Goal: Information Seeking & Learning: Learn about a topic

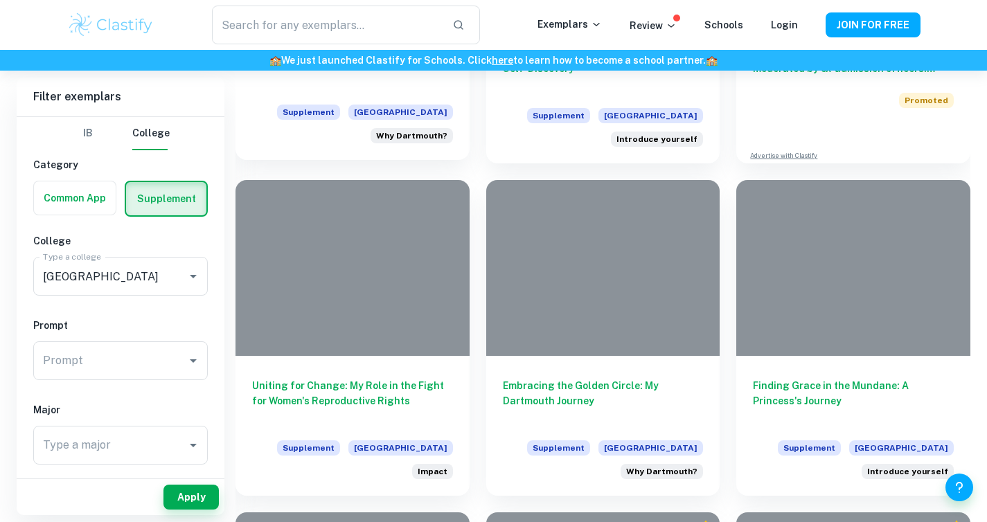
scroll to position [1330, 0]
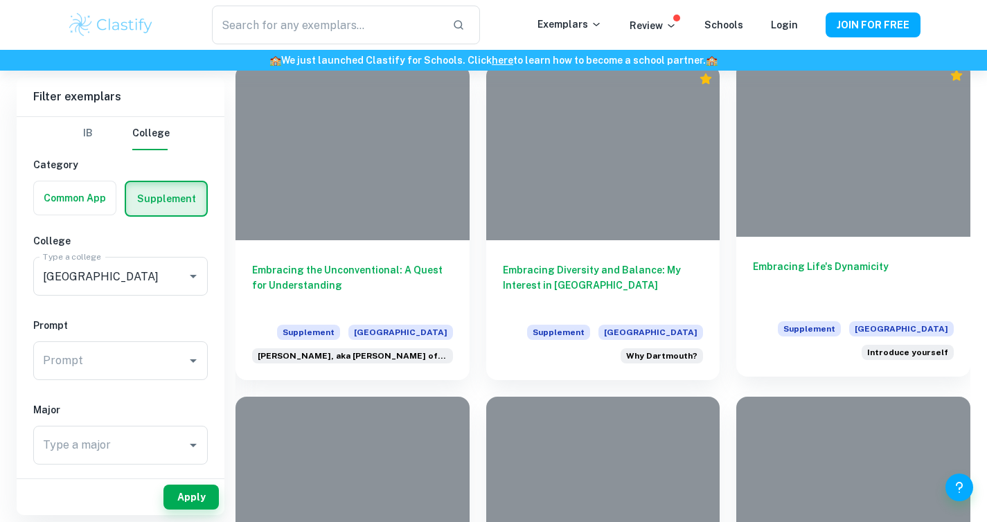
click at [762, 265] on h6 "Embracing Life's Dynamicity" at bounding box center [853, 282] width 201 height 46
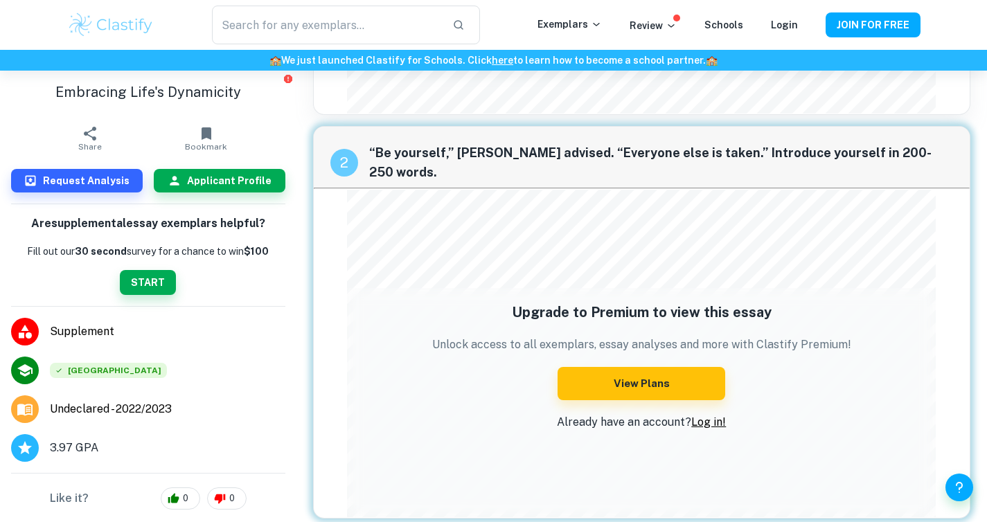
scroll to position [218, 0]
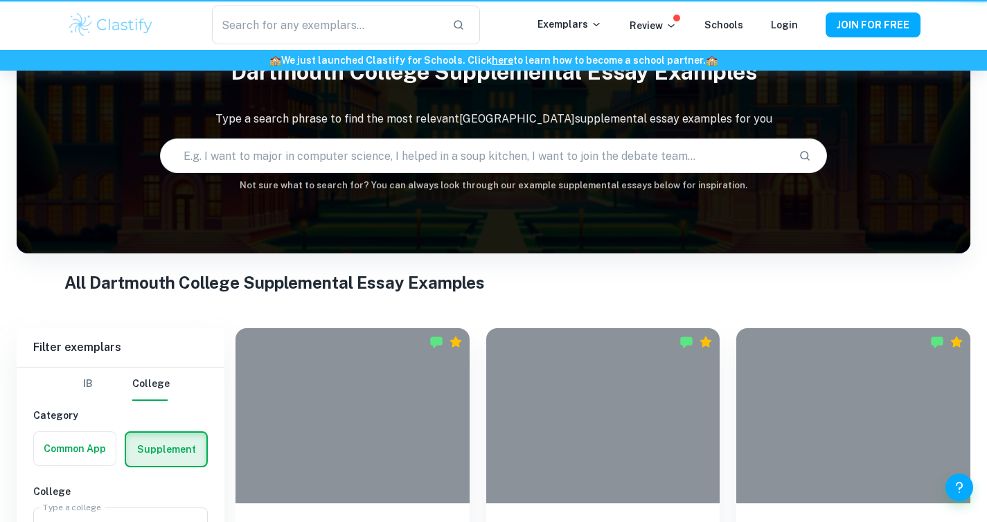
scroll to position [258, 0]
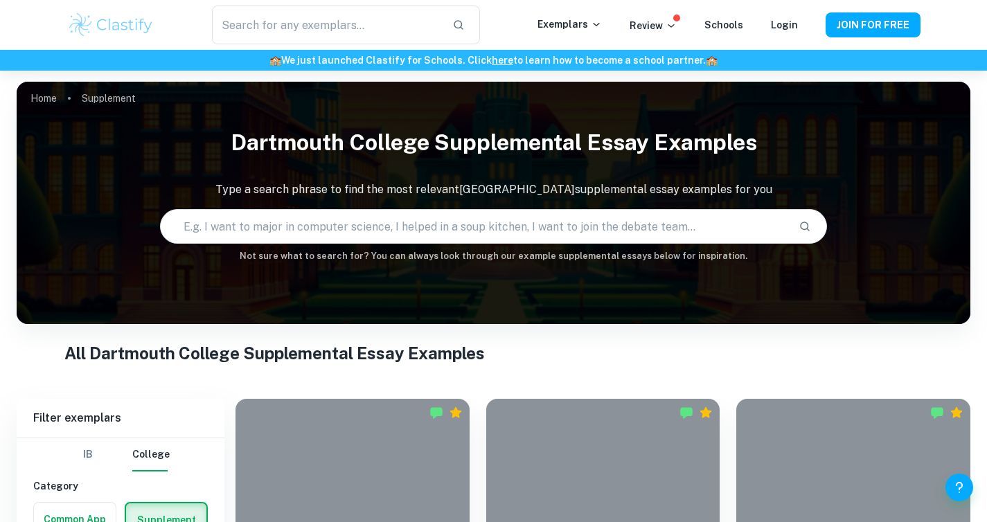
scroll to position [373, 0]
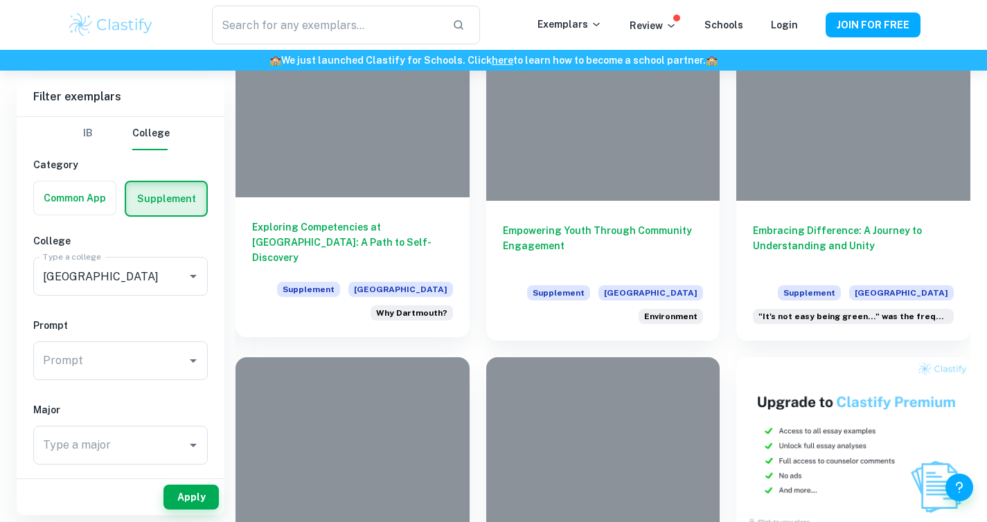
click at [347, 227] on h6 "Exploring Competencies at [GEOGRAPHIC_DATA]: A Path to Self-Discovery" at bounding box center [352, 243] width 201 height 46
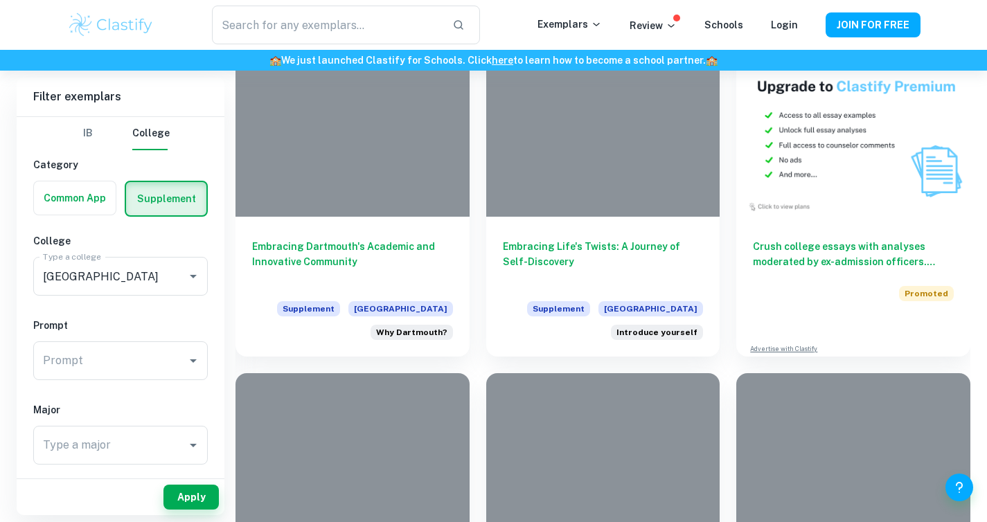
scroll to position [1030, 0]
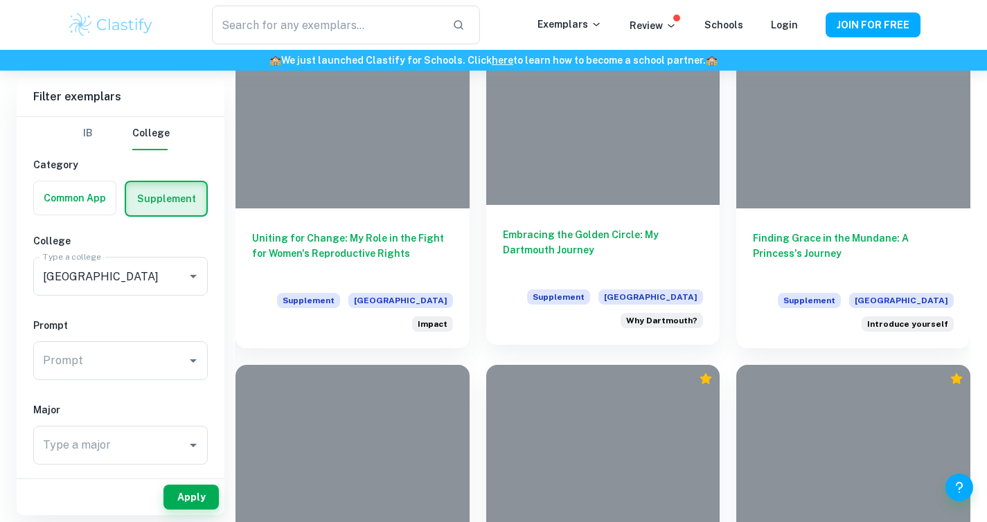
click at [605, 246] on h6 "Embracing the Golden Circle: My Dartmouth Journey" at bounding box center [603, 250] width 201 height 46
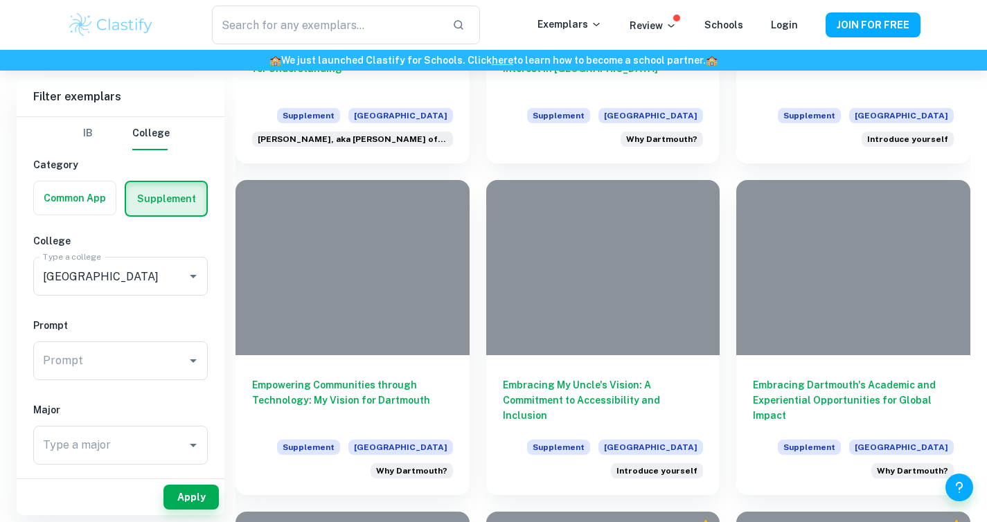
scroll to position [1579, 0]
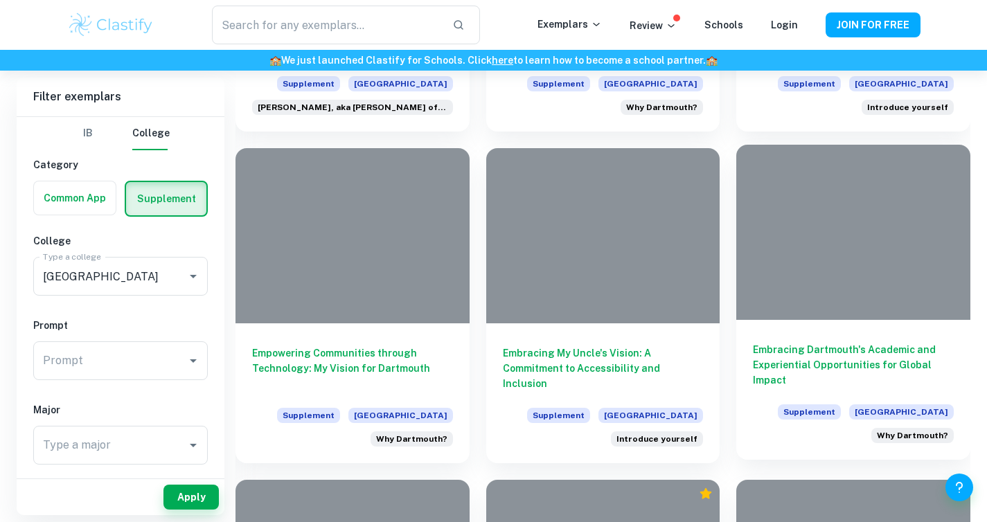
click at [790, 343] on h6 "Embracing Dartmouth's Academic and Experiential Opportunities for Global Impact" at bounding box center [853, 365] width 201 height 46
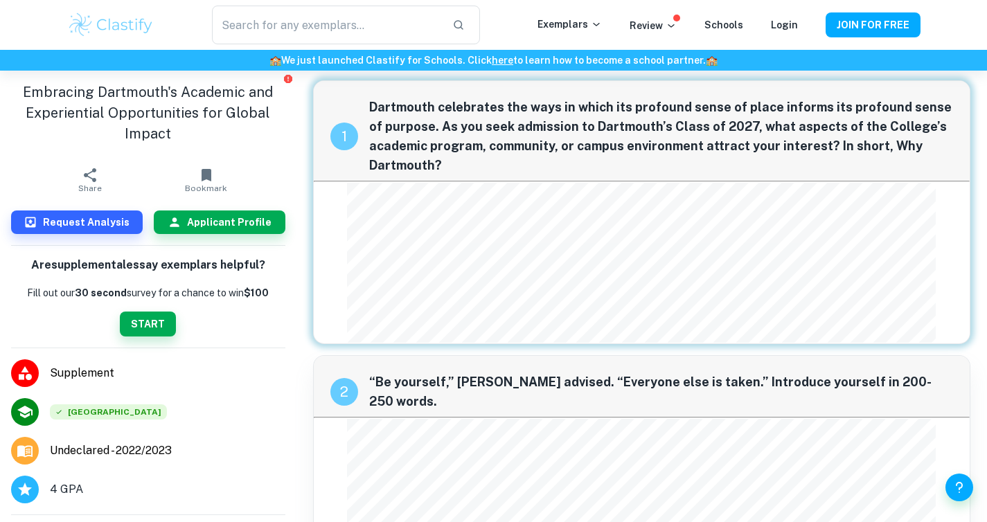
scroll to position [67, 0]
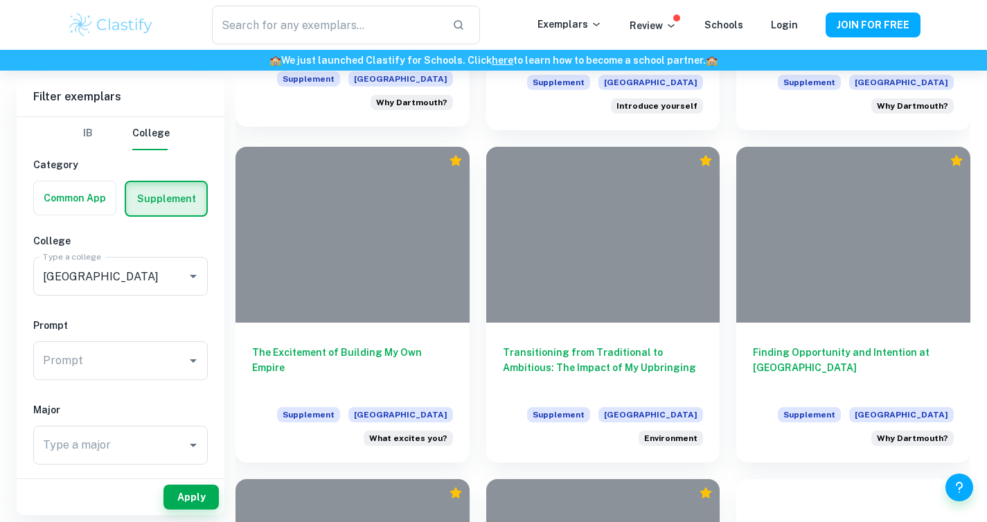
scroll to position [3974, 0]
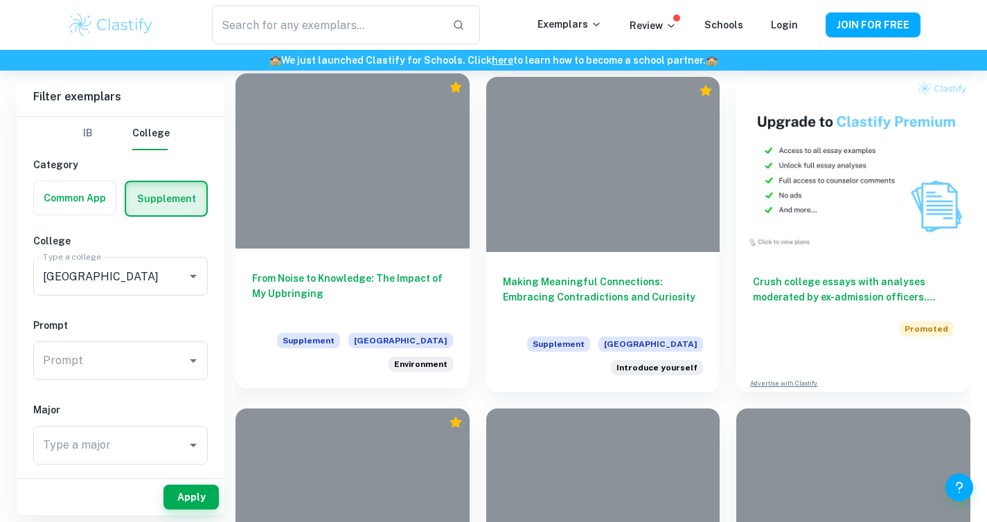
click at [388, 249] on div "From Noise to Knowledge: The Impact of My Upbringing Supplement Dartmouth Colle…" at bounding box center [353, 319] width 234 height 140
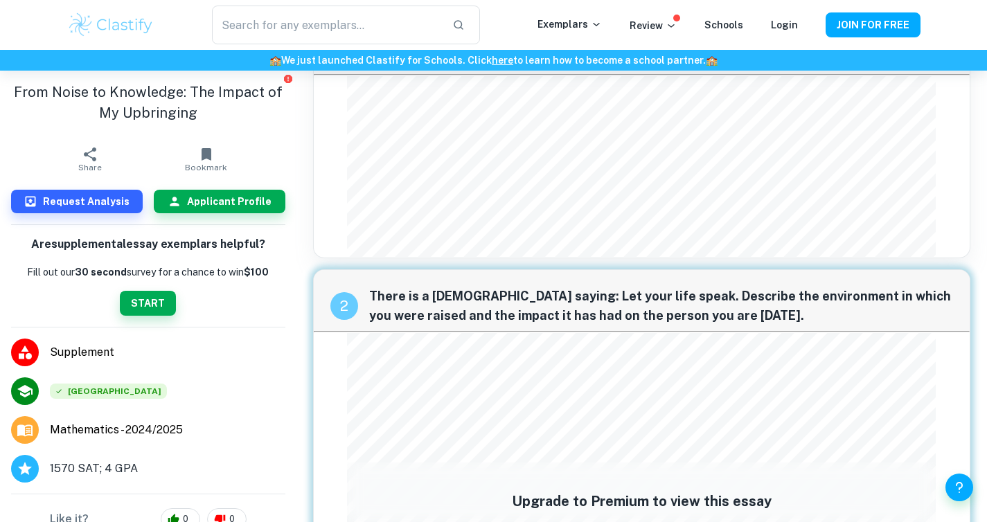
scroll to position [55, 0]
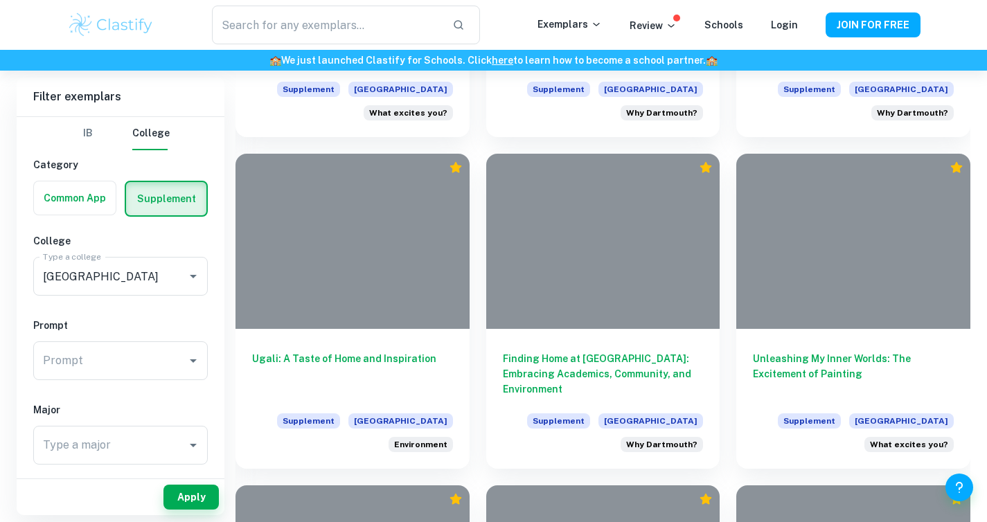
scroll to position [4989, 0]
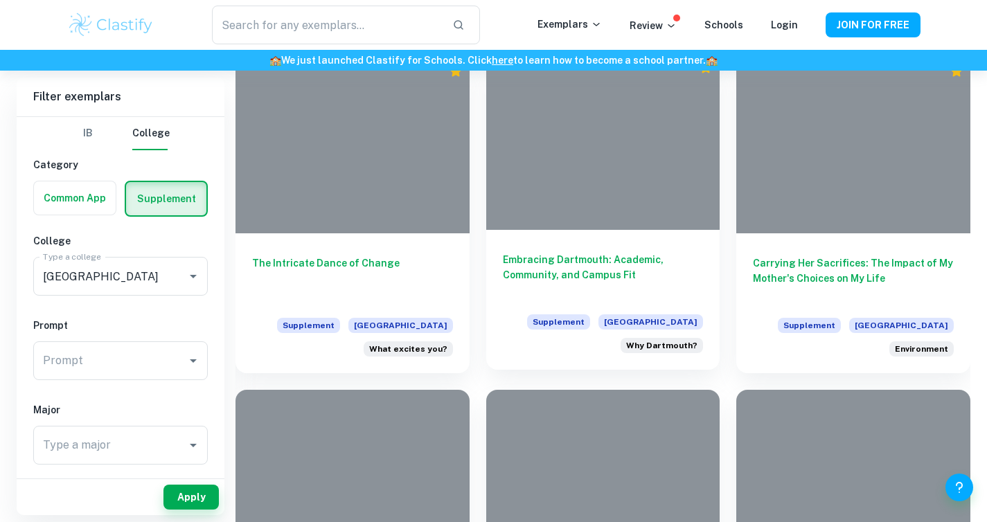
click at [615, 277] on h6 "Embracing Dartmouth: Academic, Community, and Campus Fit" at bounding box center [603, 275] width 201 height 46
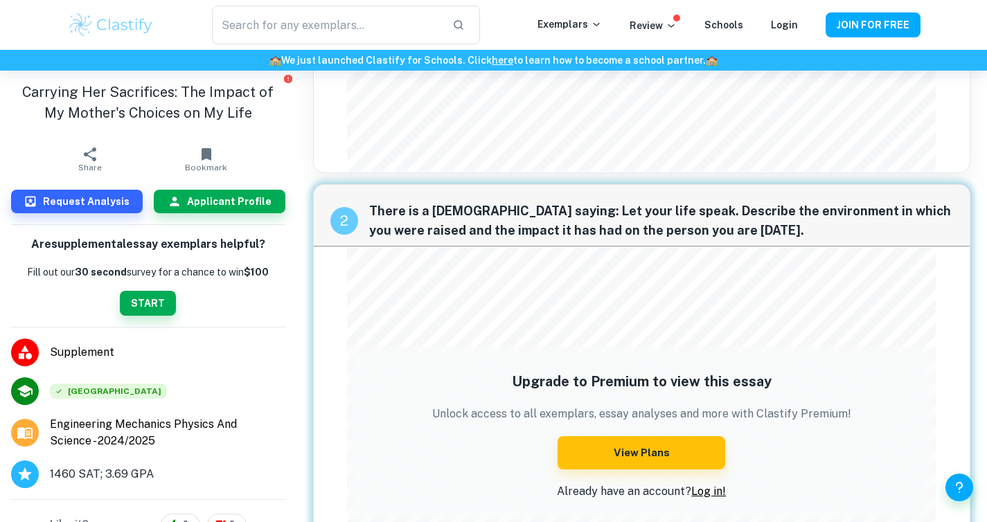
click at [427, 364] on div "Upgrade to Premium to view this essay Unlock access to all exemplars, essay ana…" at bounding box center [641, 433] width 589 height 139
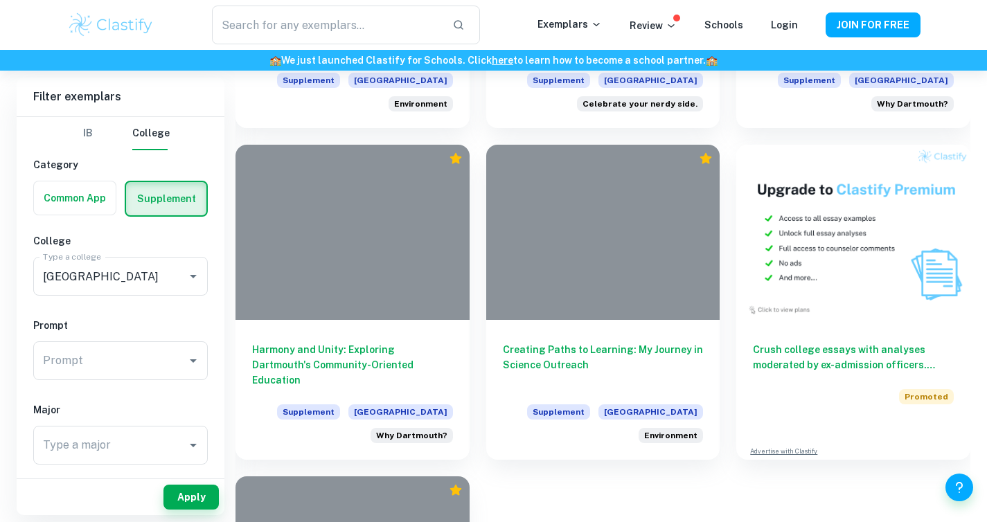
scroll to position [5836, 0]
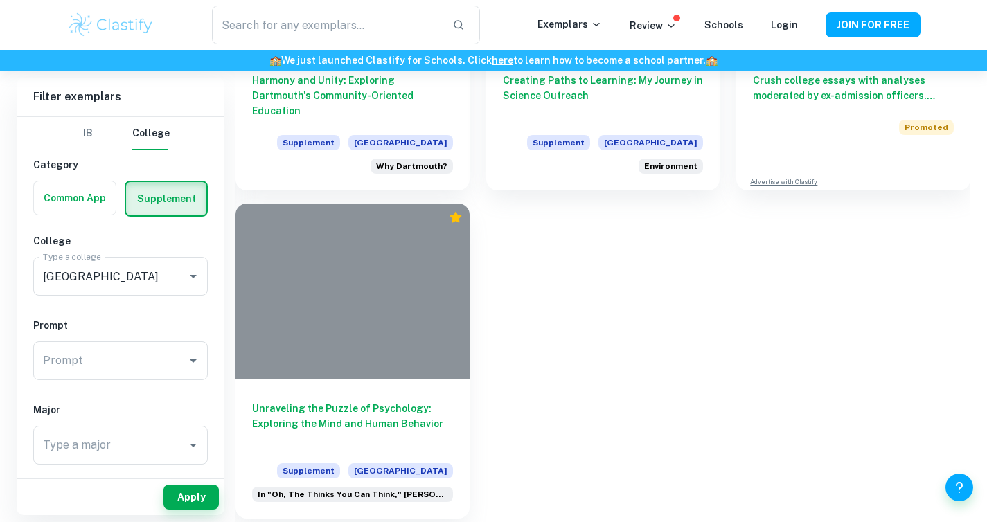
click at [405, 423] on h6 "Unraveling the Puzzle of Psychology: Exploring the Mind and Human Behavior" at bounding box center [352, 424] width 201 height 46
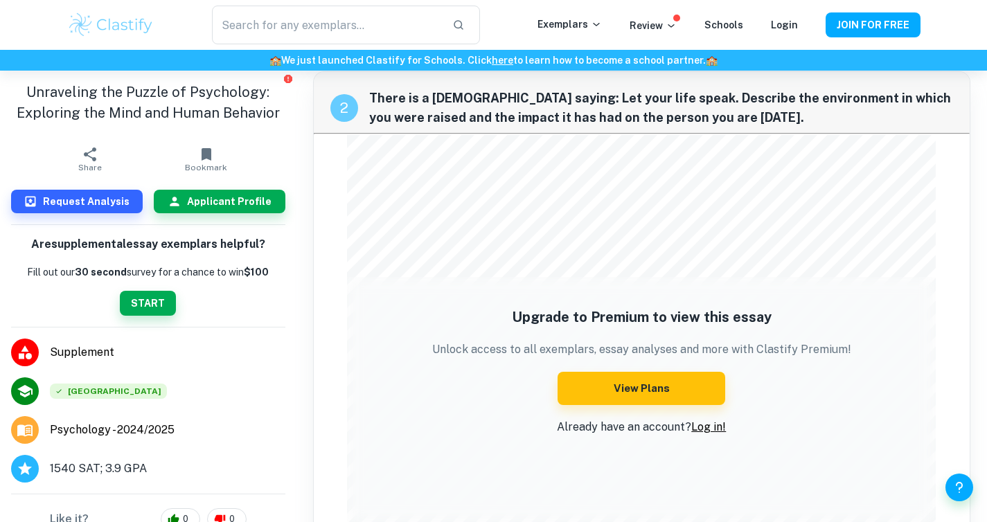
scroll to position [114, 0]
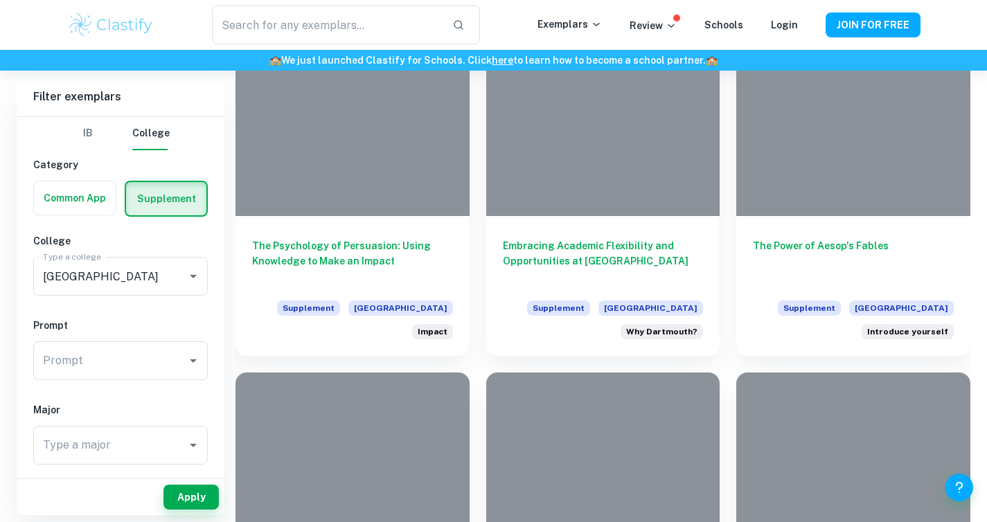
scroll to position [2675, 0]
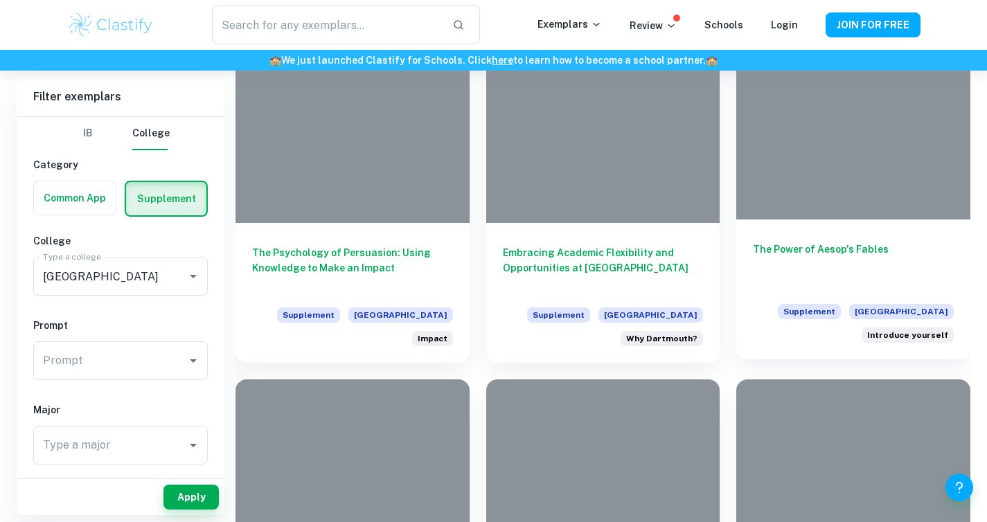
click at [908, 238] on div "The Power of Aesop's Fables Supplement Dartmouth College Introduce yourself" at bounding box center [853, 290] width 234 height 140
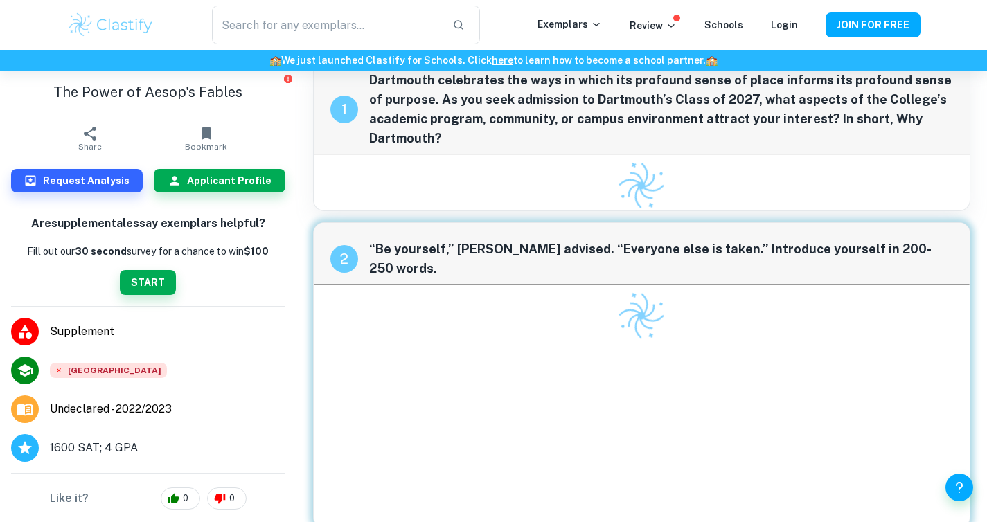
scroll to position [71, 0]
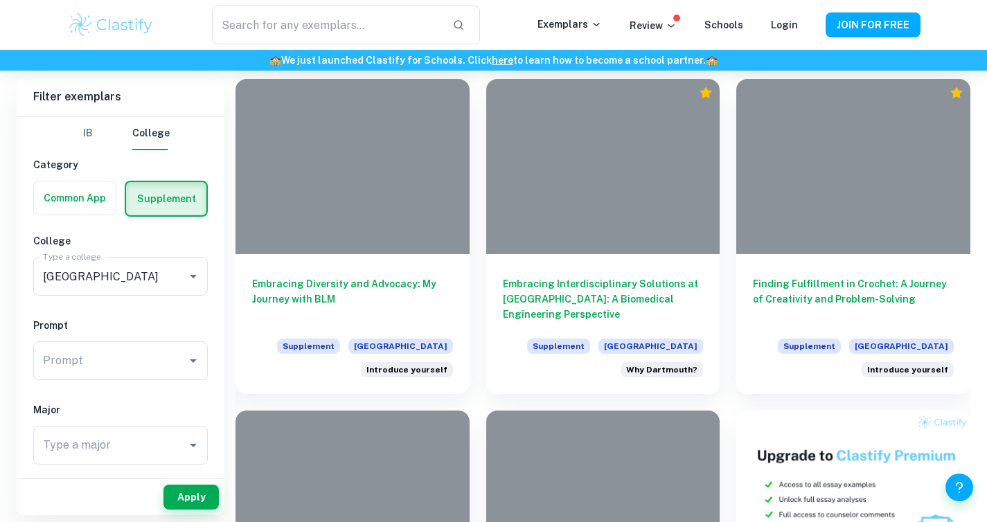
scroll to position [1956, 0]
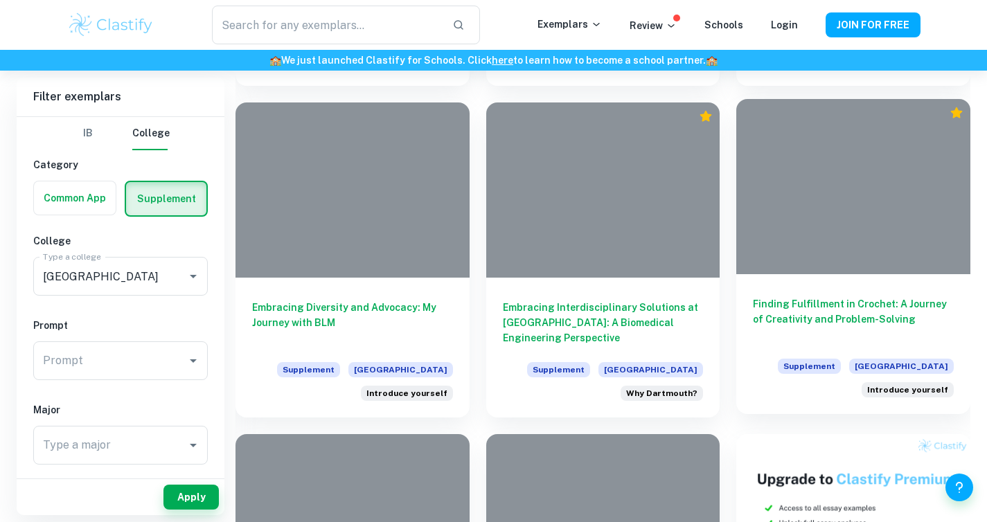
click at [794, 281] on div "Finding Fulfillment in Crochet: A Journey of Creativity and Problem-Solving Sup…" at bounding box center [853, 344] width 234 height 140
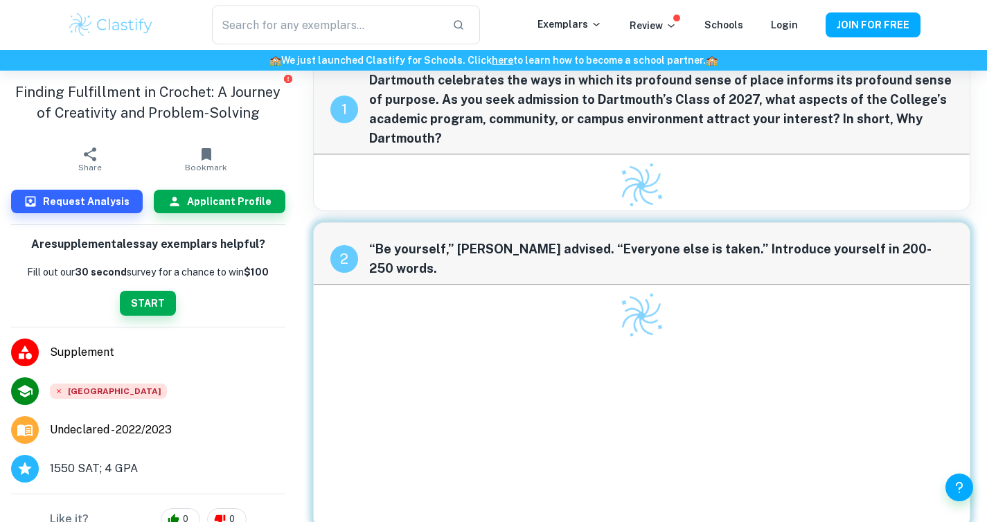
scroll to position [71, 0]
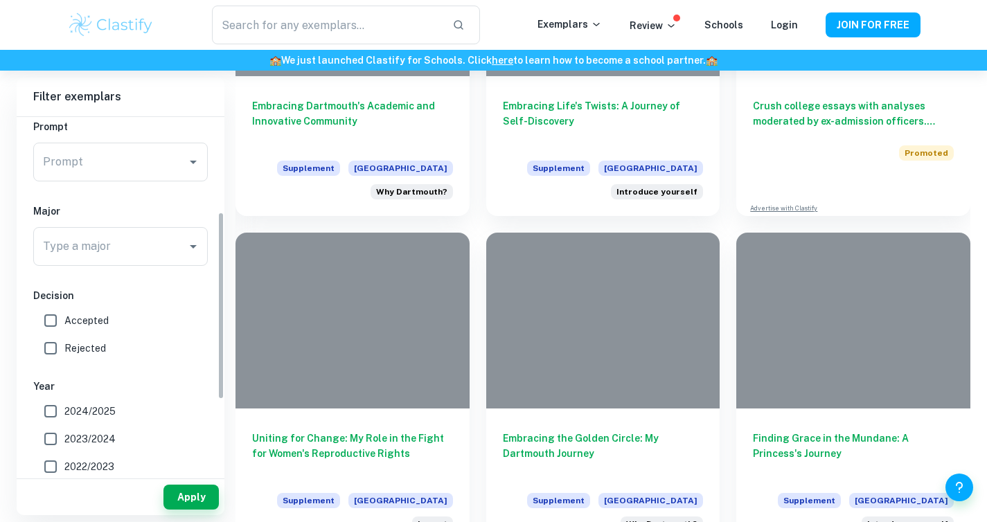
scroll to position [200, 0]
click at [45, 324] on input "Accepted" at bounding box center [51, 320] width 28 height 28
checkbox input "true"
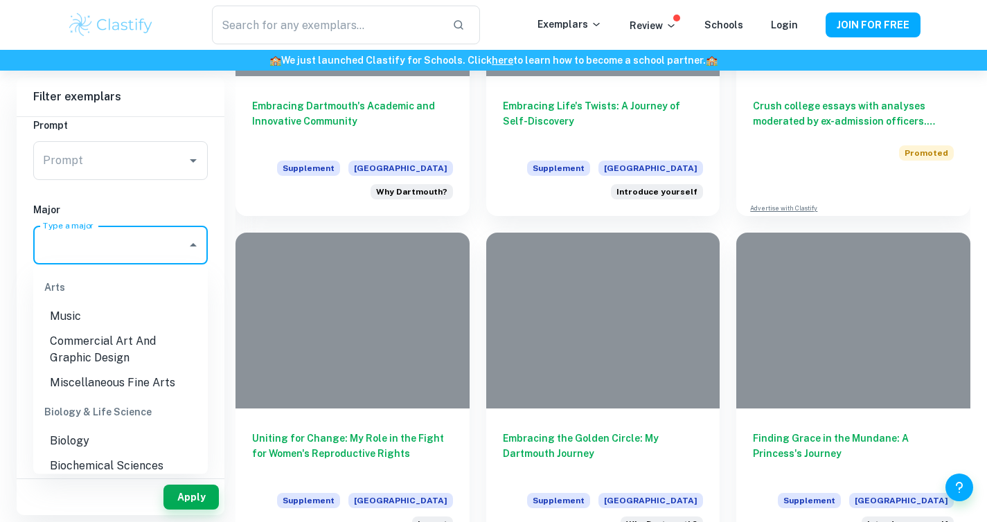
click at [109, 244] on input "Type a major" at bounding box center [109, 245] width 141 height 26
click at [129, 208] on h6 "Major" at bounding box center [120, 209] width 175 height 15
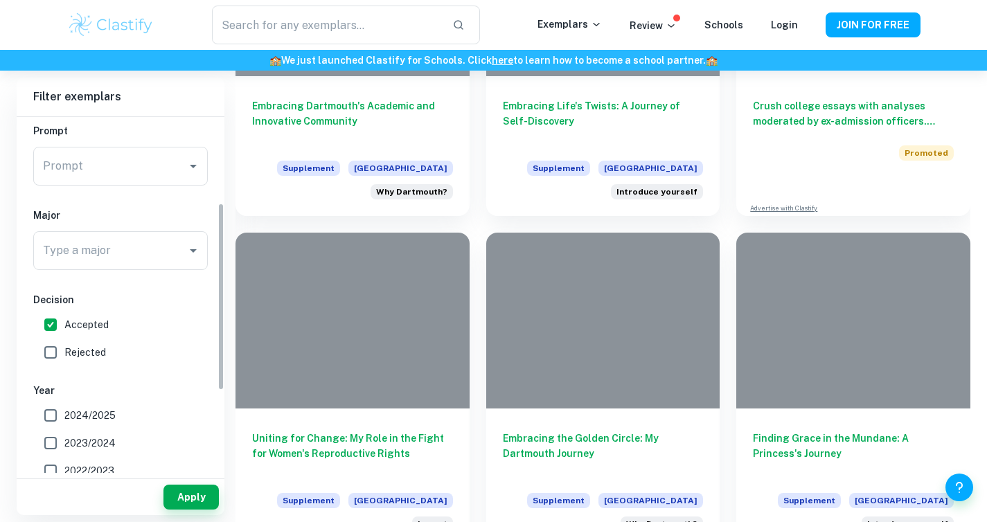
scroll to position [162, 0]
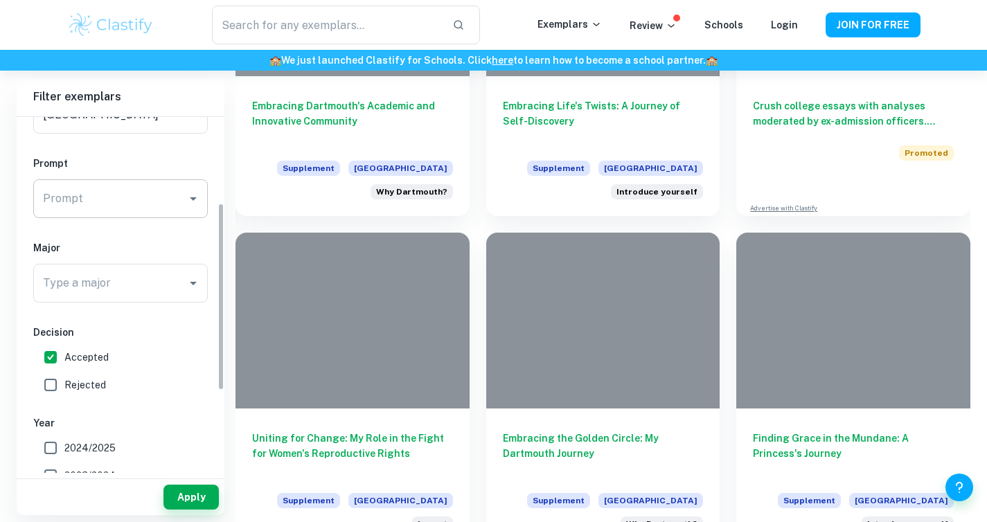
click at [70, 190] on input "Prompt" at bounding box center [109, 199] width 141 height 26
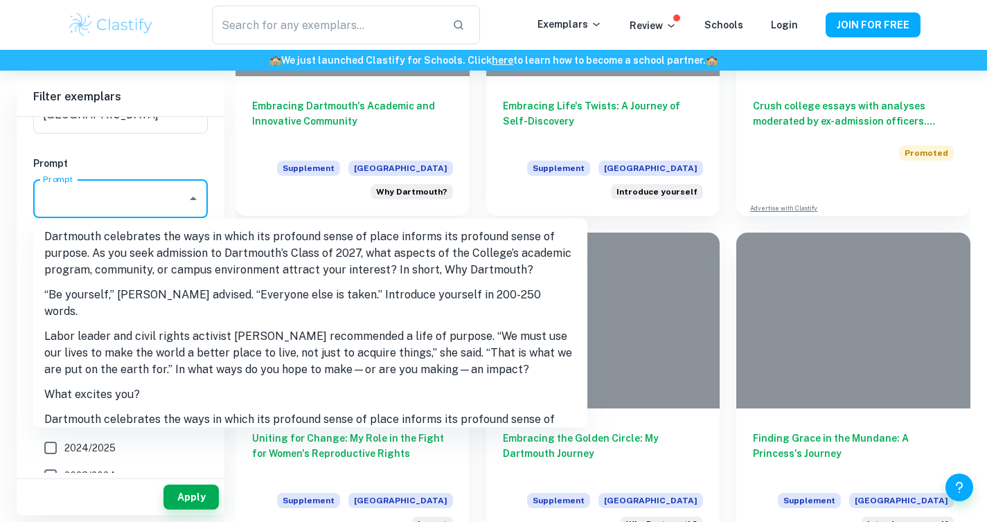
scroll to position [13, 0]
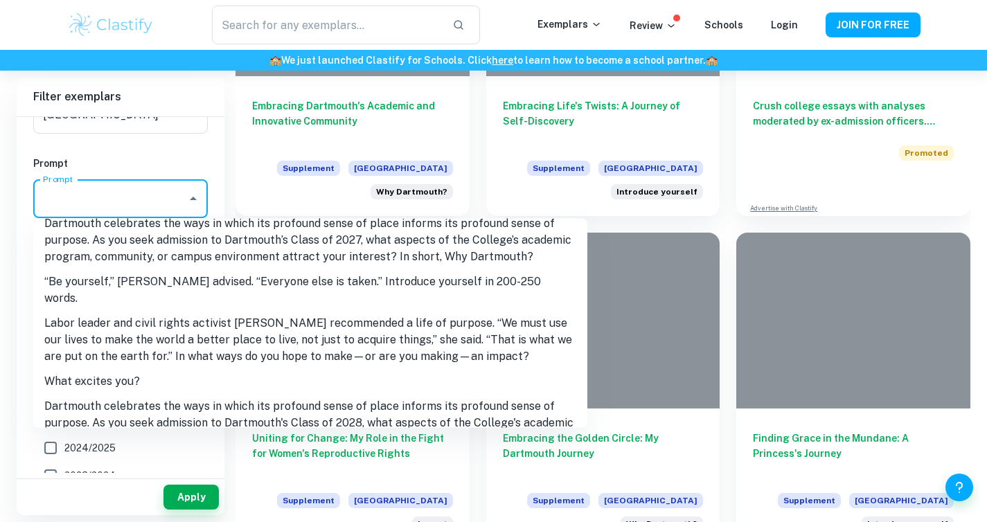
click at [141, 288] on li "“Be yourself,” [PERSON_NAME] advised. “Everyone else is taken.” Introduce yours…" at bounding box center [310, 290] width 554 height 42
type input "“Be yourself,” [PERSON_NAME] advised. “Everyone else is taken.” Introduce yours…"
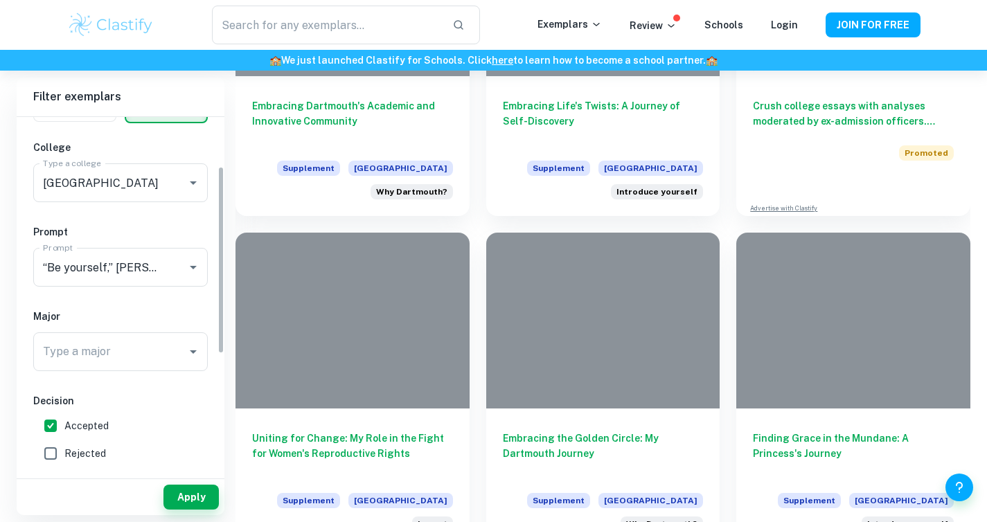
scroll to position [0, 0]
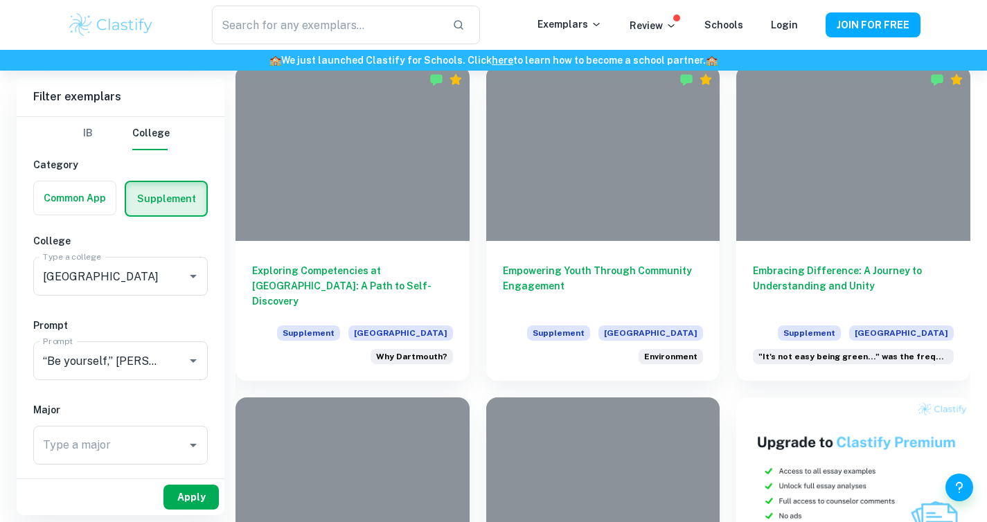
click at [196, 495] on button "Apply" at bounding box center [190, 497] width 55 height 25
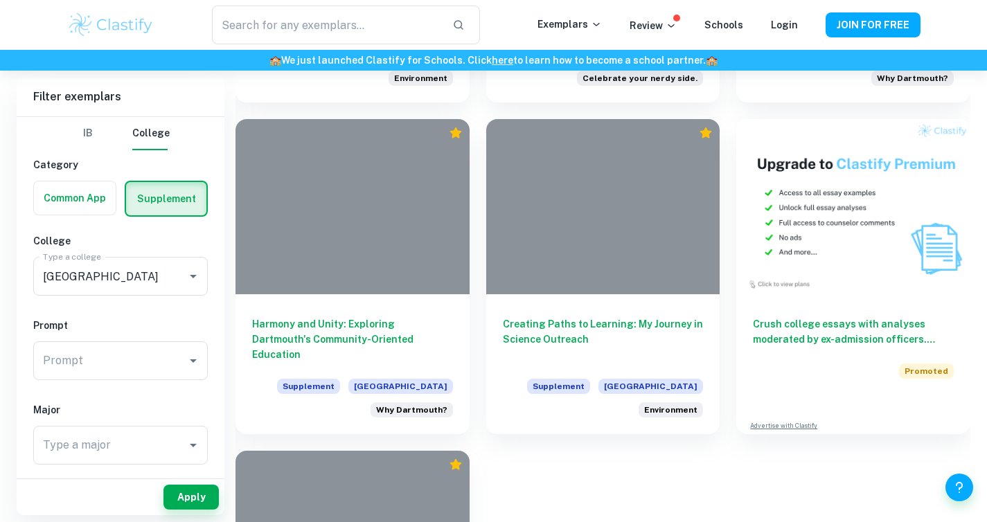
scroll to position [5836, 0]
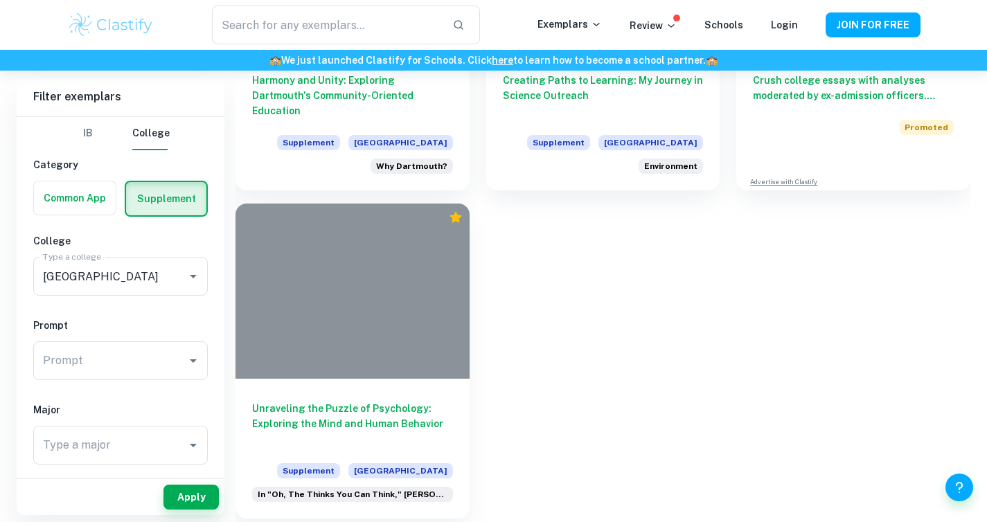
click at [377, 348] on div at bounding box center [353, 291] width 234 height 175
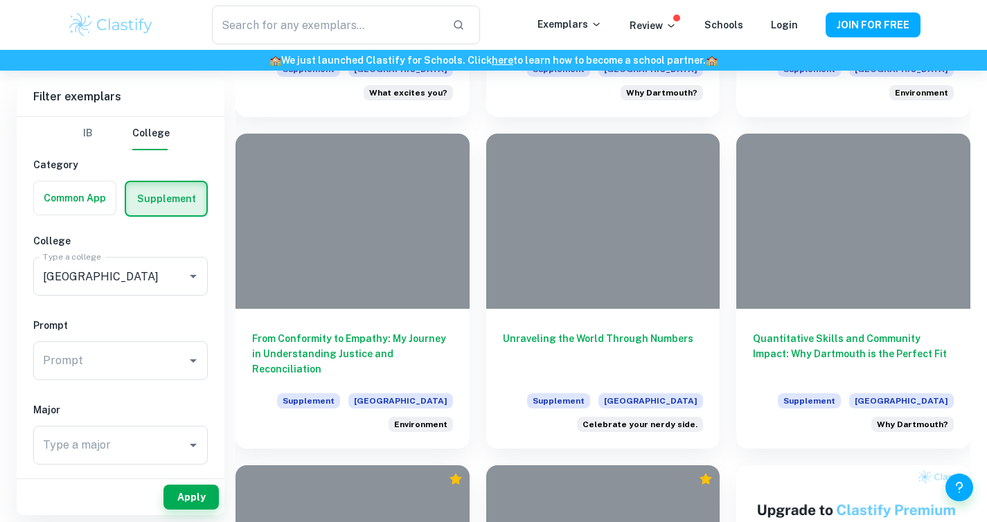
scroll to position [5243, 0]
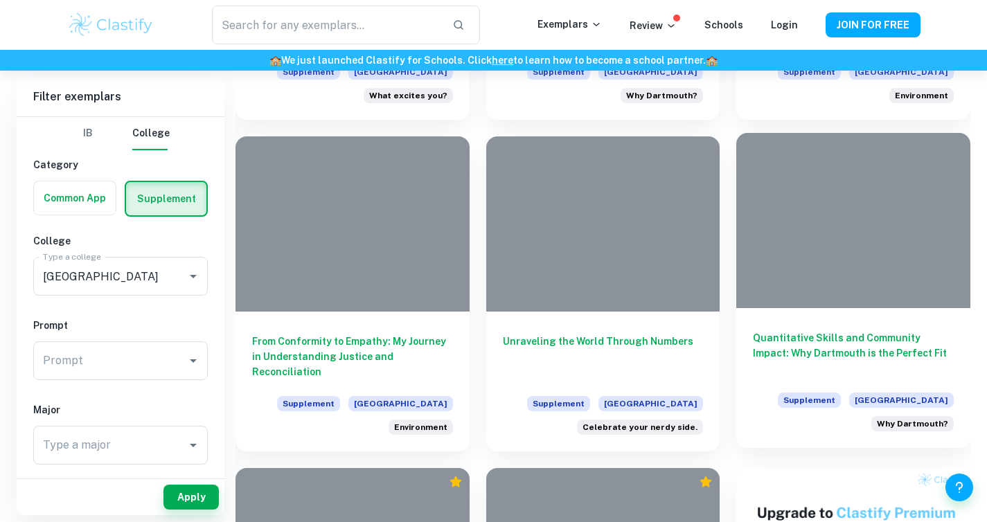
click at [812, 287] on div at bounding box center [853, 220] width 234 height 175
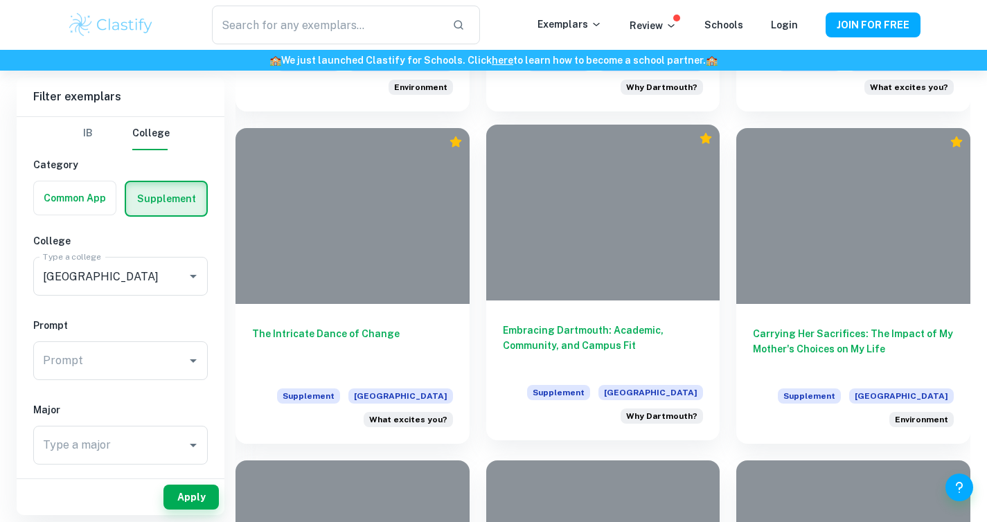
scroll to position [4928, 0]
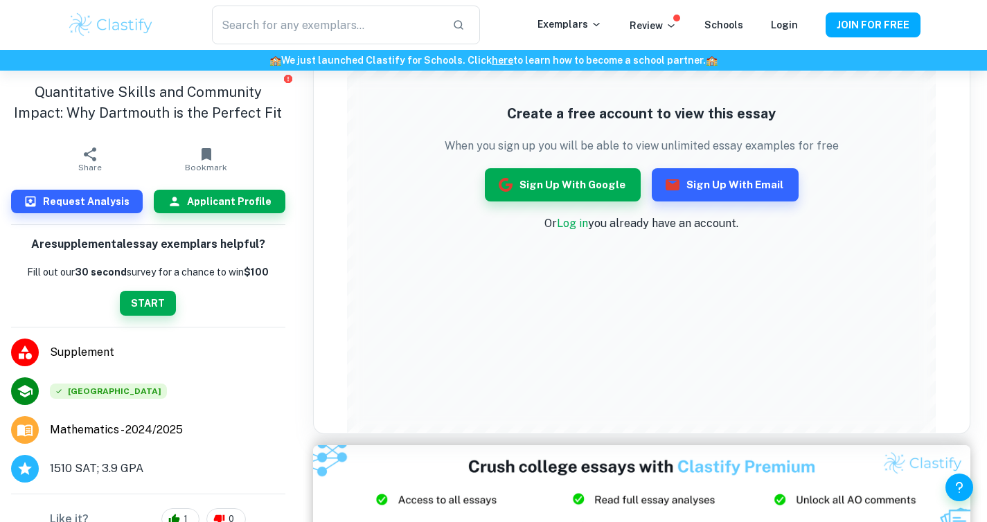
scroll to position [575, 0]
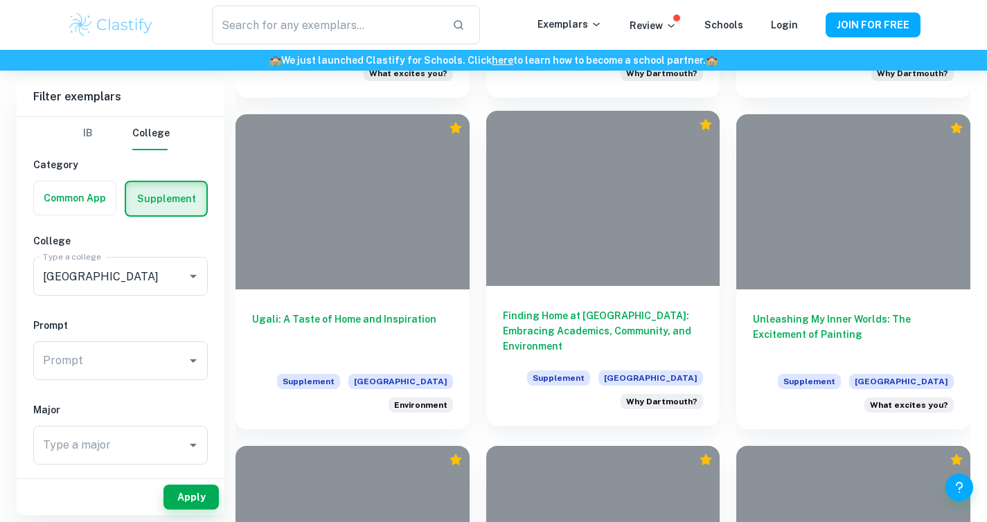
scroll to position [4599, 0]
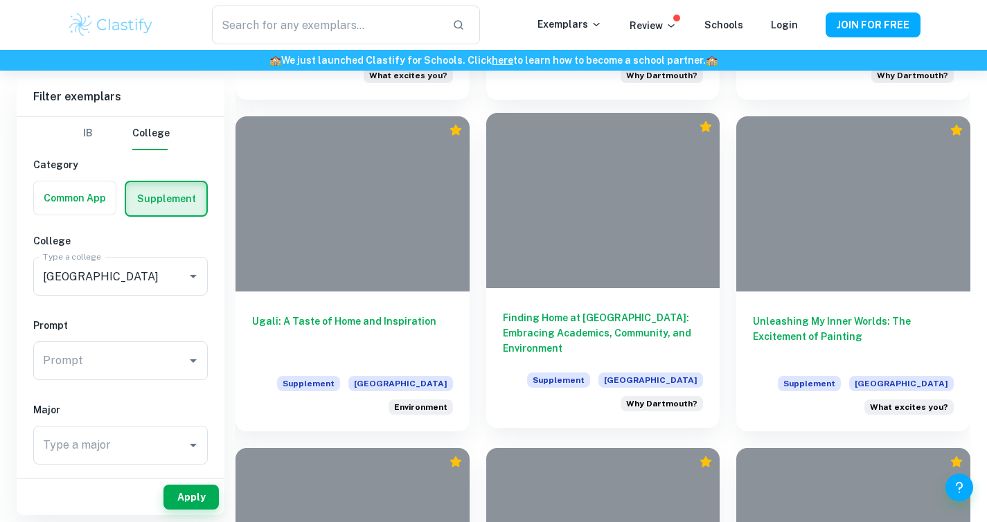
click at [540, 326] on h6 "Finding Home at [GEOGRAPHIC_DATA]: Embracing Academics, Community, and Environm…" at bounding box center [603, 333] width 201 height 46
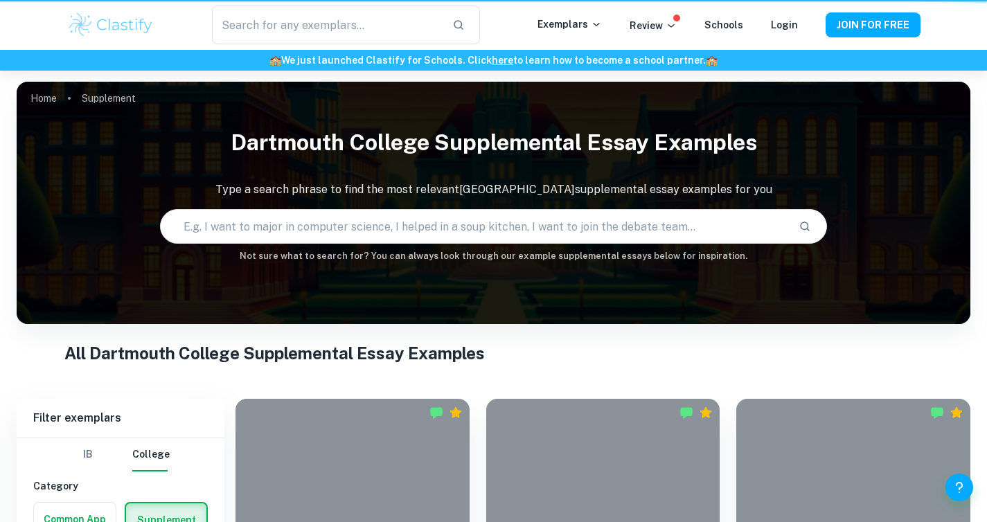
scroll to position [4599, 0]
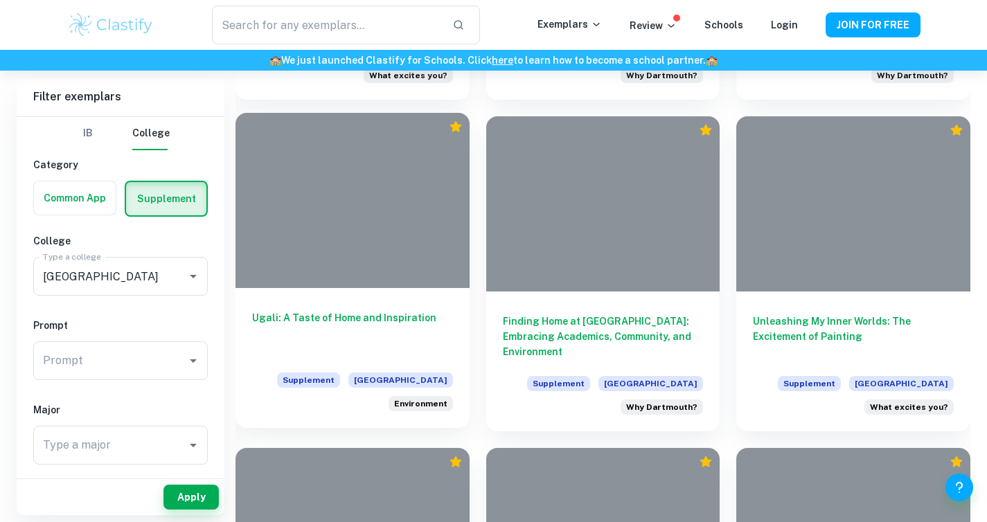
click at [366, 317] on h6 "Ugali: A Taste of Home and Inspiration" at bounding box center [352, 333] width 201 height 46
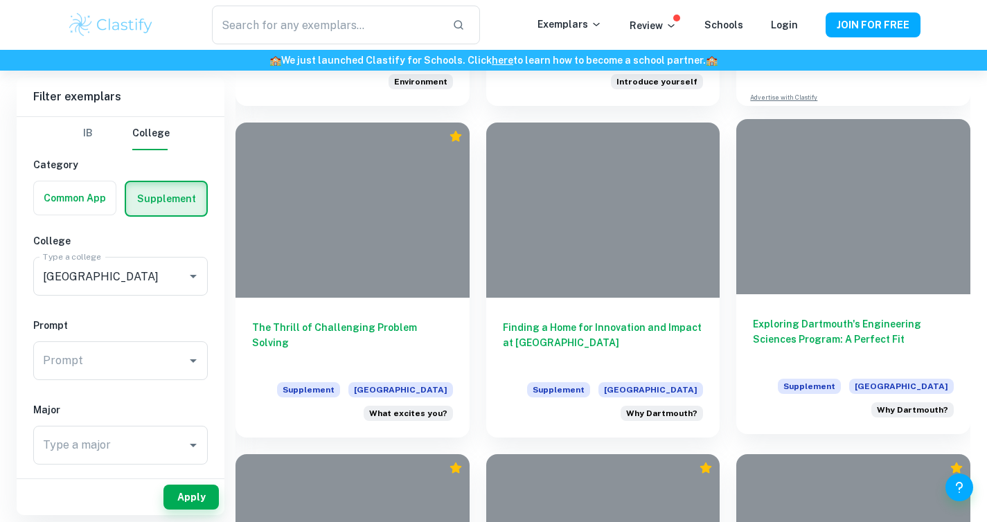
scroll to position [4259, 0]
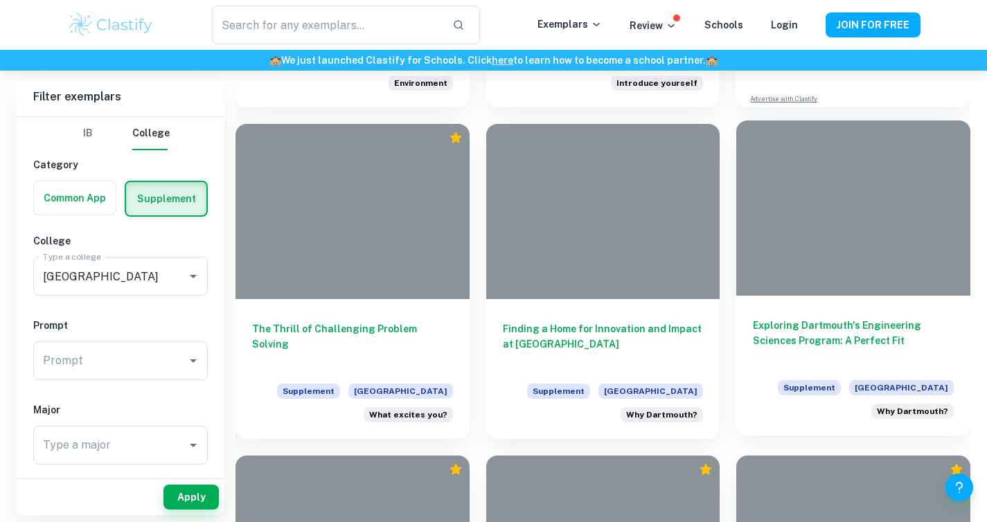
click at [770, 320] on h6 "Exploring Dartmouth's Engineering Sciences Program: A Perfect Fit" at bounding box center [853, 341] width 201 height 46
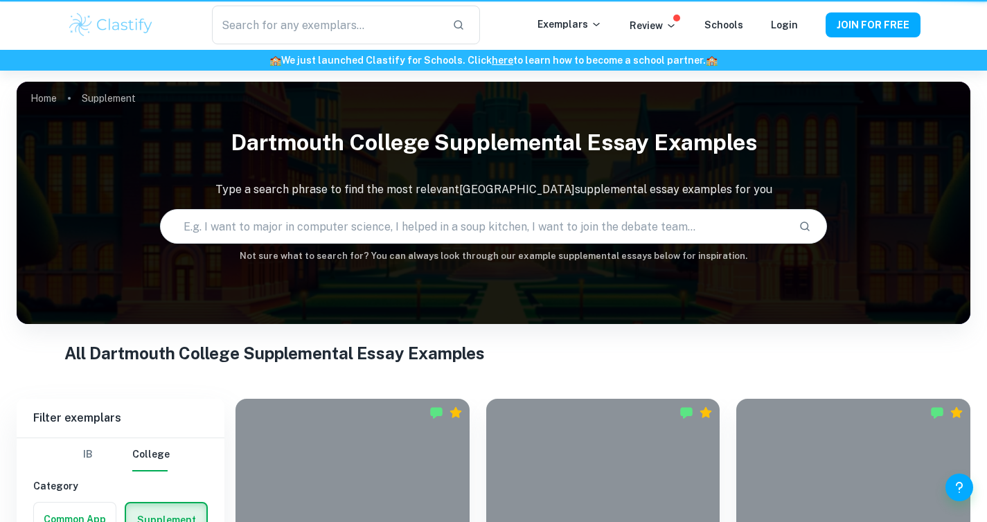
scroll to position [4259, 0]
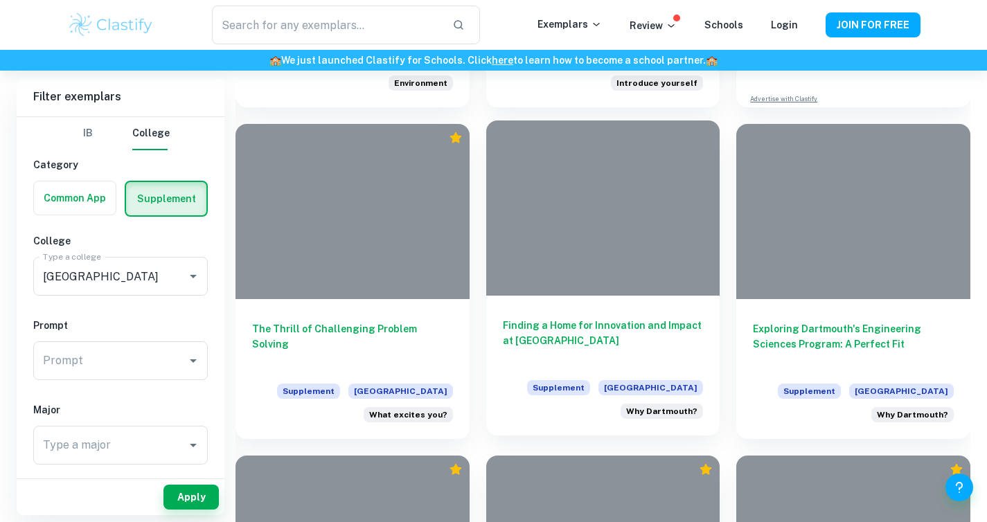
click at [655, 345] on h6 "Finding a Home for Innovation and Impact at [GEOGRAPHIC_DATA]" at bounding box center [603, 341] width 201 height 46
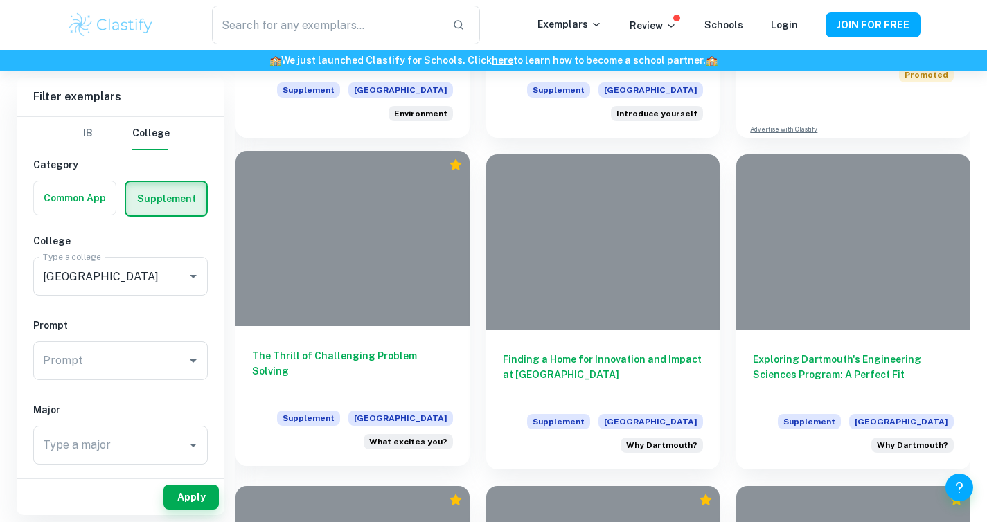
scroll to position [4218, 0]
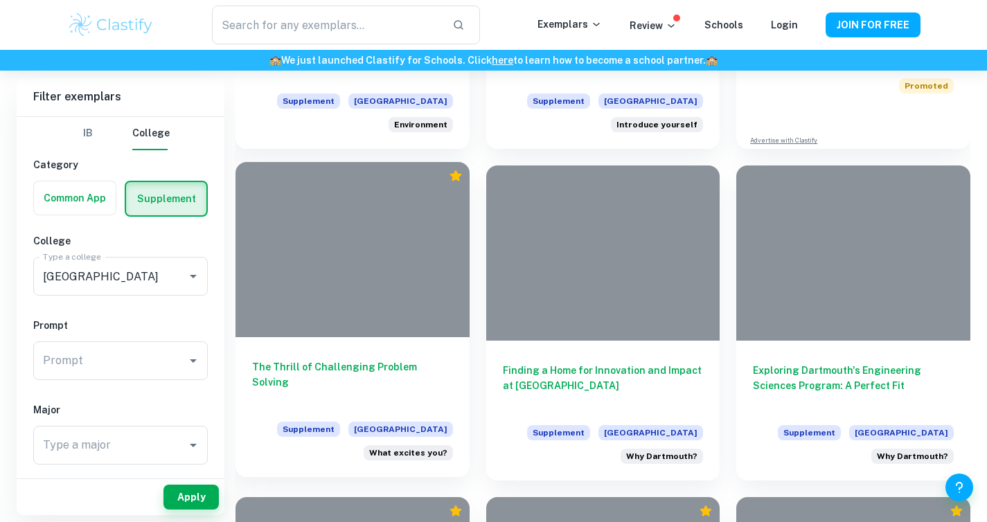
click at [422, 357] on div "The Thrill of Challenging Problem Solving Supplement Dartmouth College What exc…" at bounding box center [353, 407] width 234 height 140
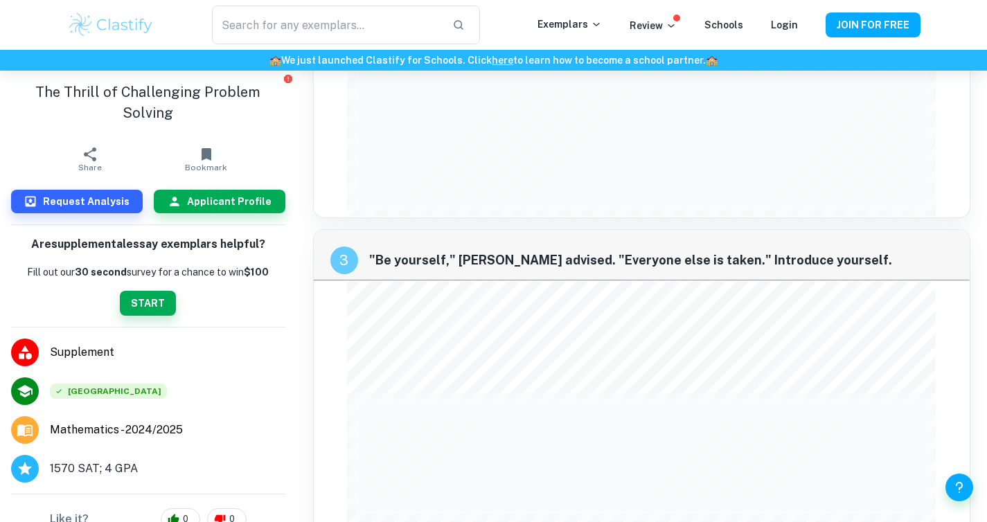
scroll to position [650, 0]
